Goal: Task Accomplishment & Management: Use online tool/utility

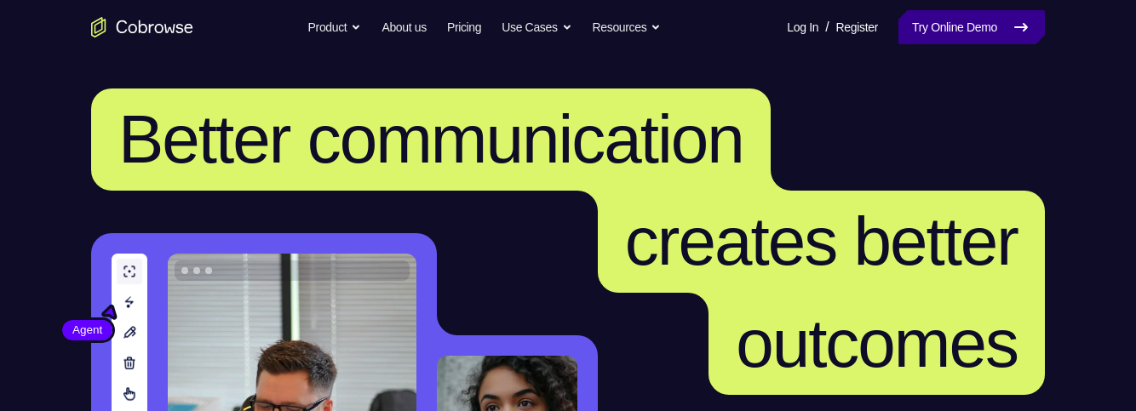
click at [981, 11] on link "Try Online Demo" at bounding box center [971, 27] width 146 height 34
click at [977, 29] on link "Try Online Demo" at bounding box center [971, 27] width 146 height 34
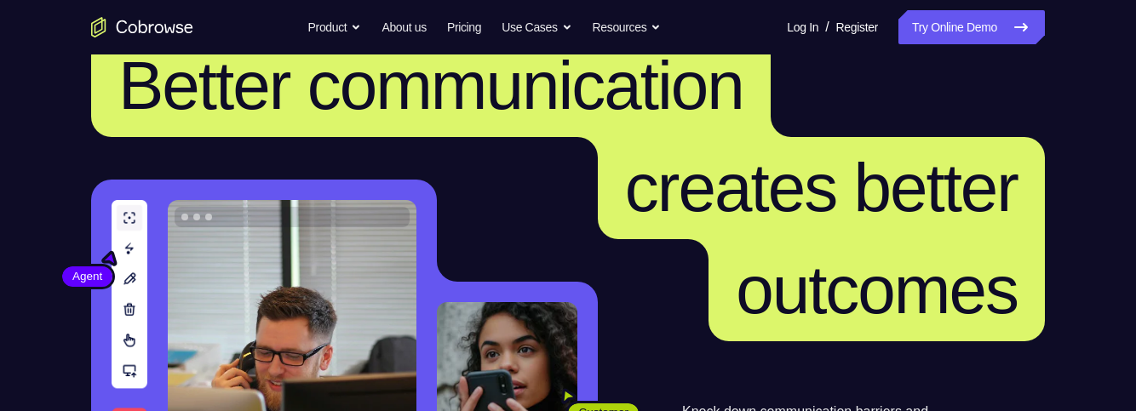
scroll to position [53, 0]
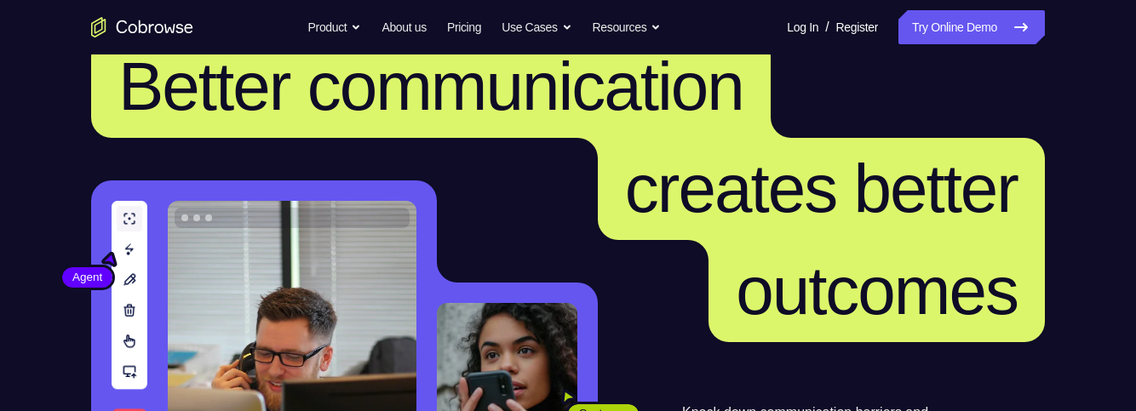
click at [89, 71] on header "Better communication creates better outcomes Customer Agent Agent Knock down co…" at bounding box center [568, 287] width 1090 height 571
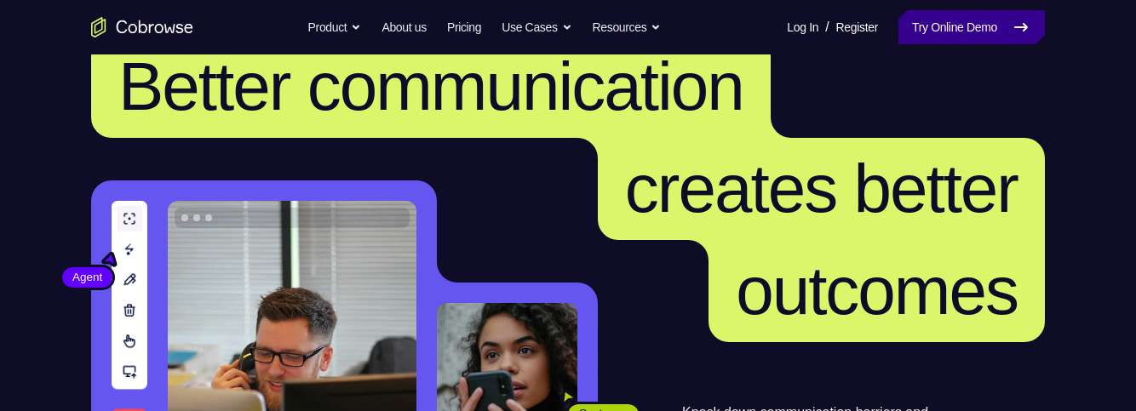
click at [943, 14] on link "Try Online Demo" at bounding box center [971, 27] width 146 height 34
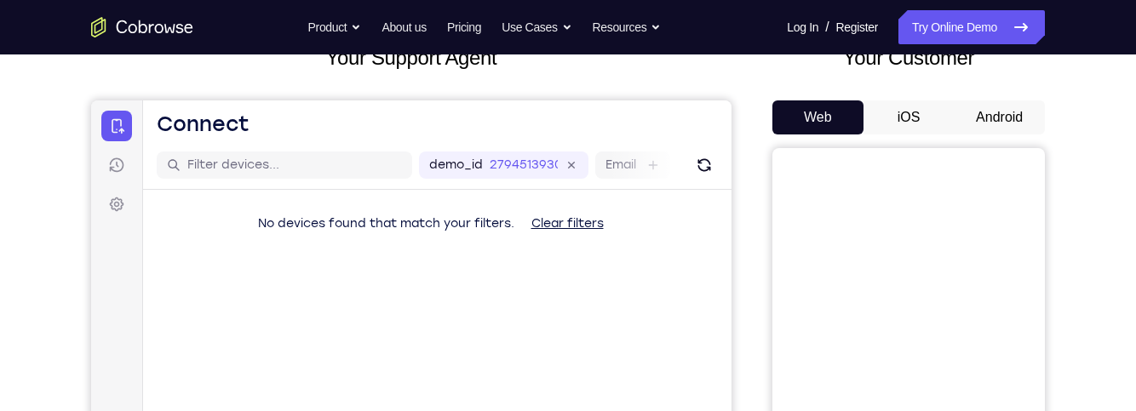
scroll to position [120, 0]
click at [952, 114] on button "iOS" at bounding box center [908, 118] width 91 height 34
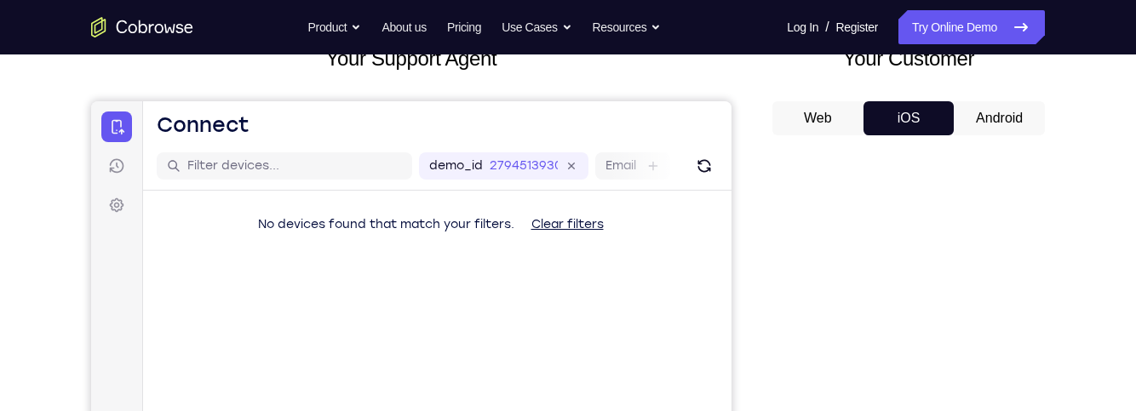
scroll to position [0, 0]
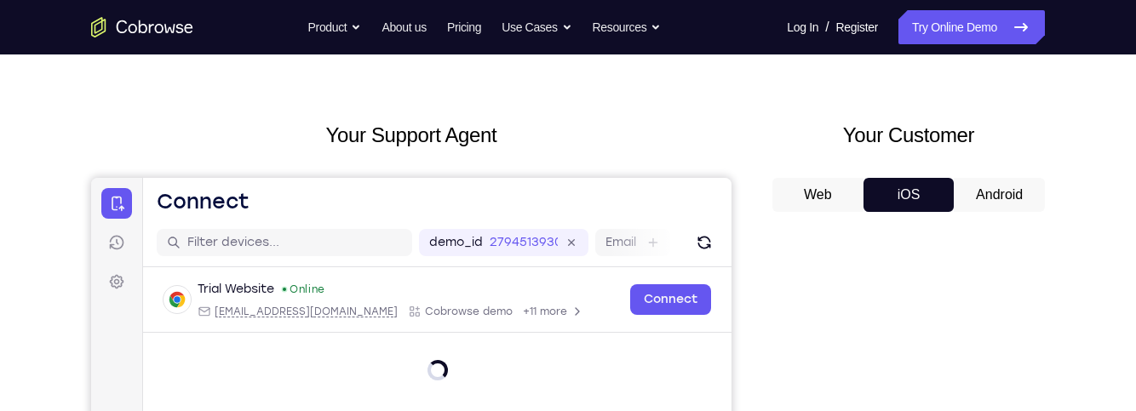
click at [1011, 190] on button "Android" at bounding box center [998, 195] width 91 height 34
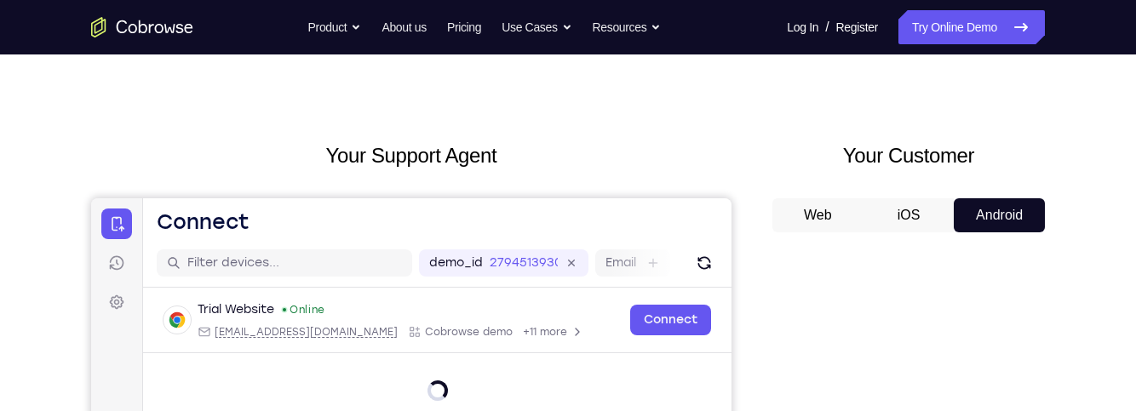
scroll to position [7, 0]
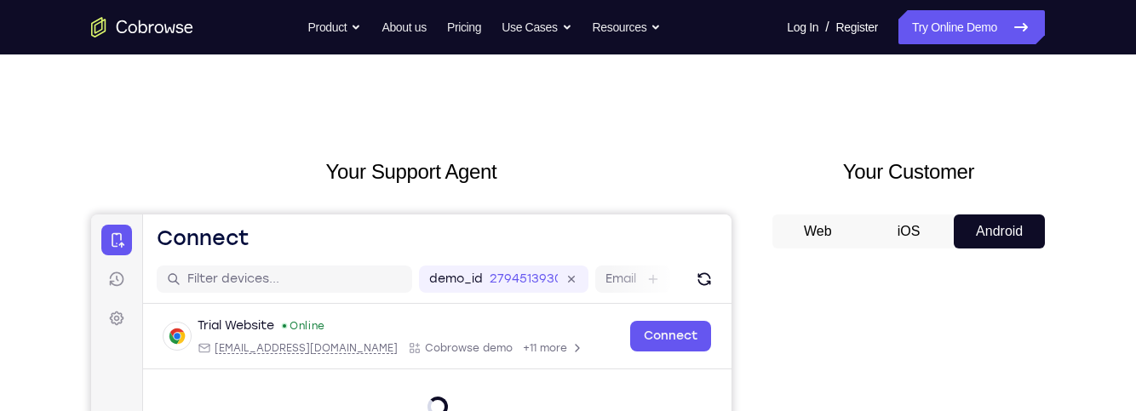
click at [784, 223] on button "Web" at bounding box center [817, 232] width 91 height 34
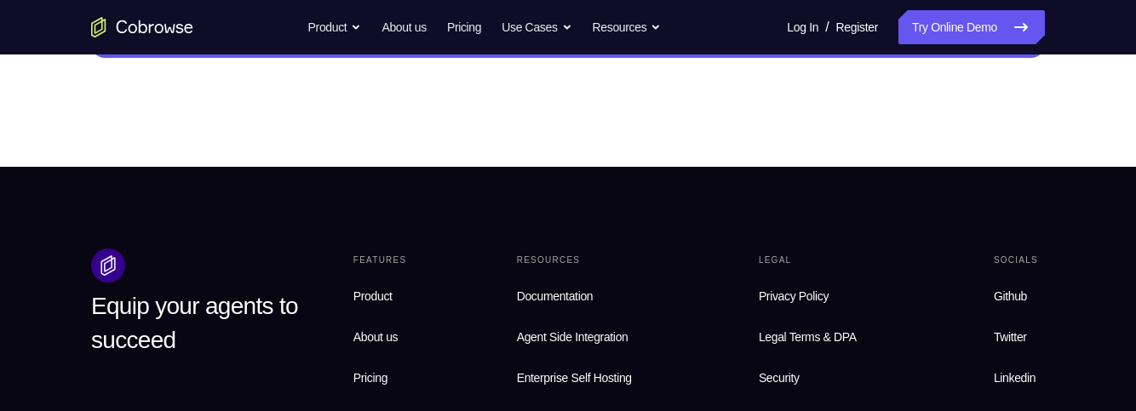
scroll to position [0, 0]
